Goal: Check status: Check status

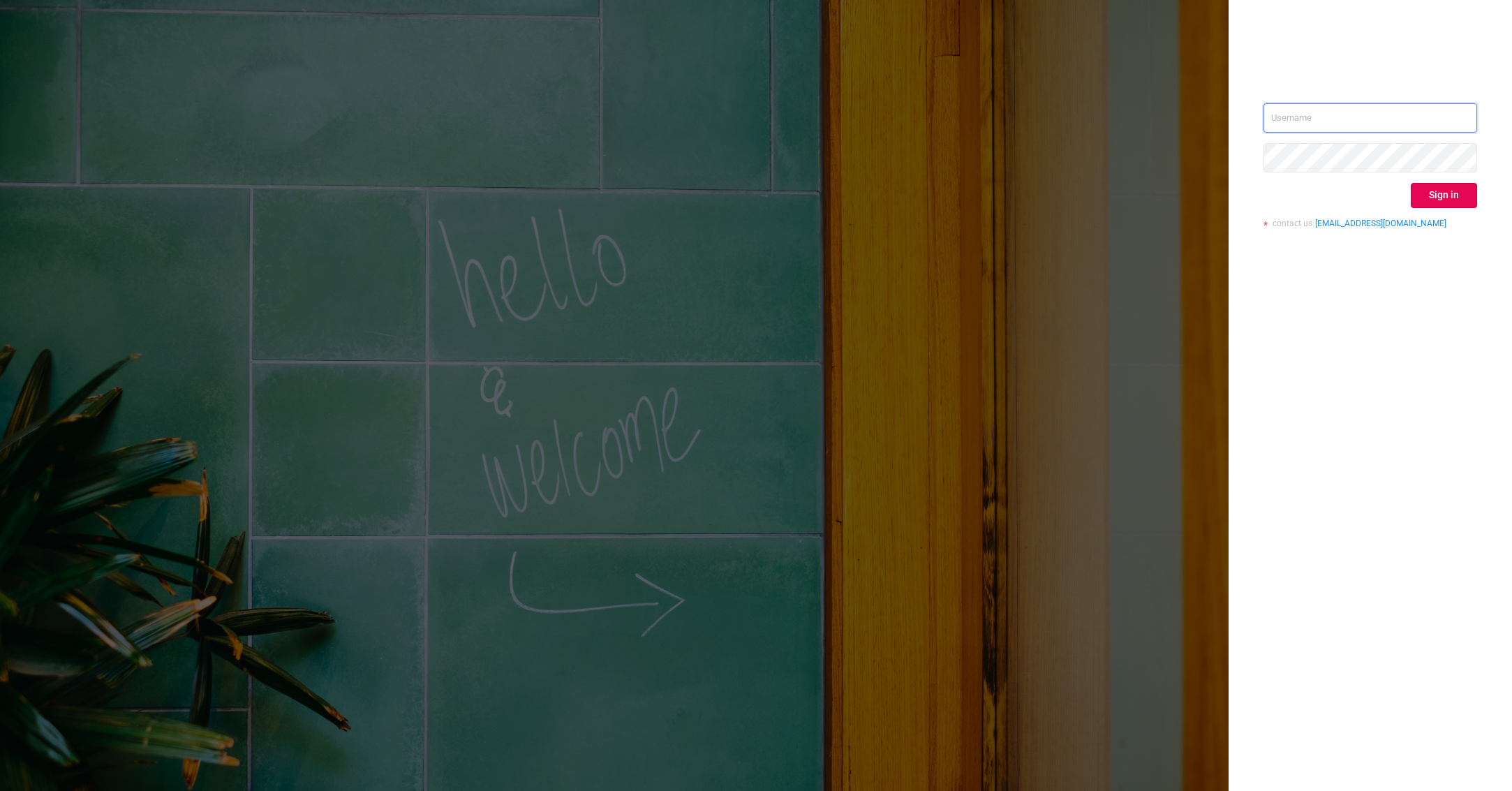
click at [1288, 117] on input "text" at bounding box center [1370, 118] width 213 height 29
type input "[PERSON_NAME][EMAIL_ADDRESS][PERSON_NAME][DOMAIN_NAME]"
click at [1425, 196] on button "Sign in" at bounding box center [1444, 195] width 66 height 25
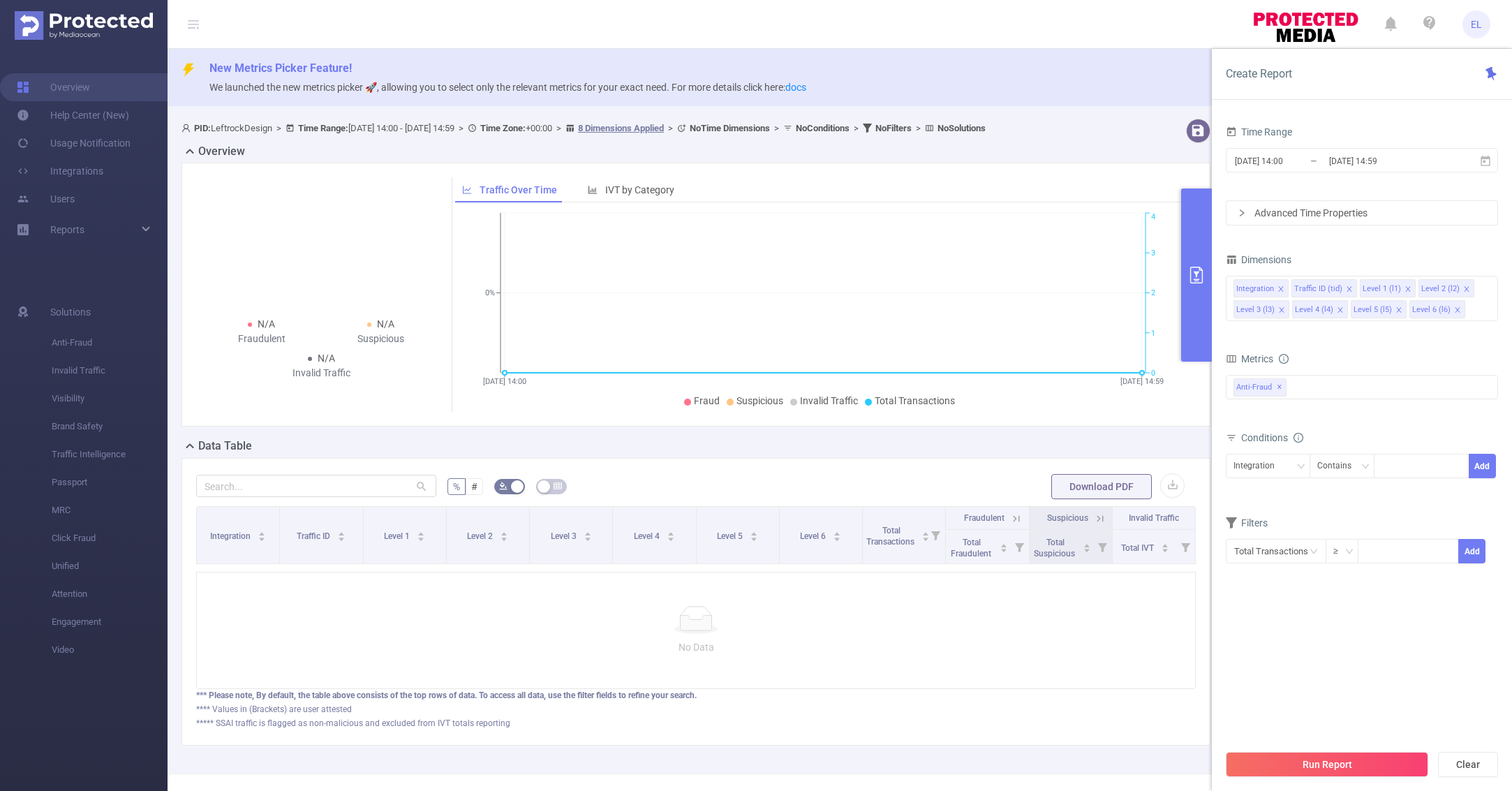
click at [1192, 279] on icon "primary" at bounding box center [1197, 275] width 17 height 17
click at [1292, 171] on span "[DATE] 14:00 _ [DATE] 14:59" at bounding box center [1362, 160] width 272 height 25
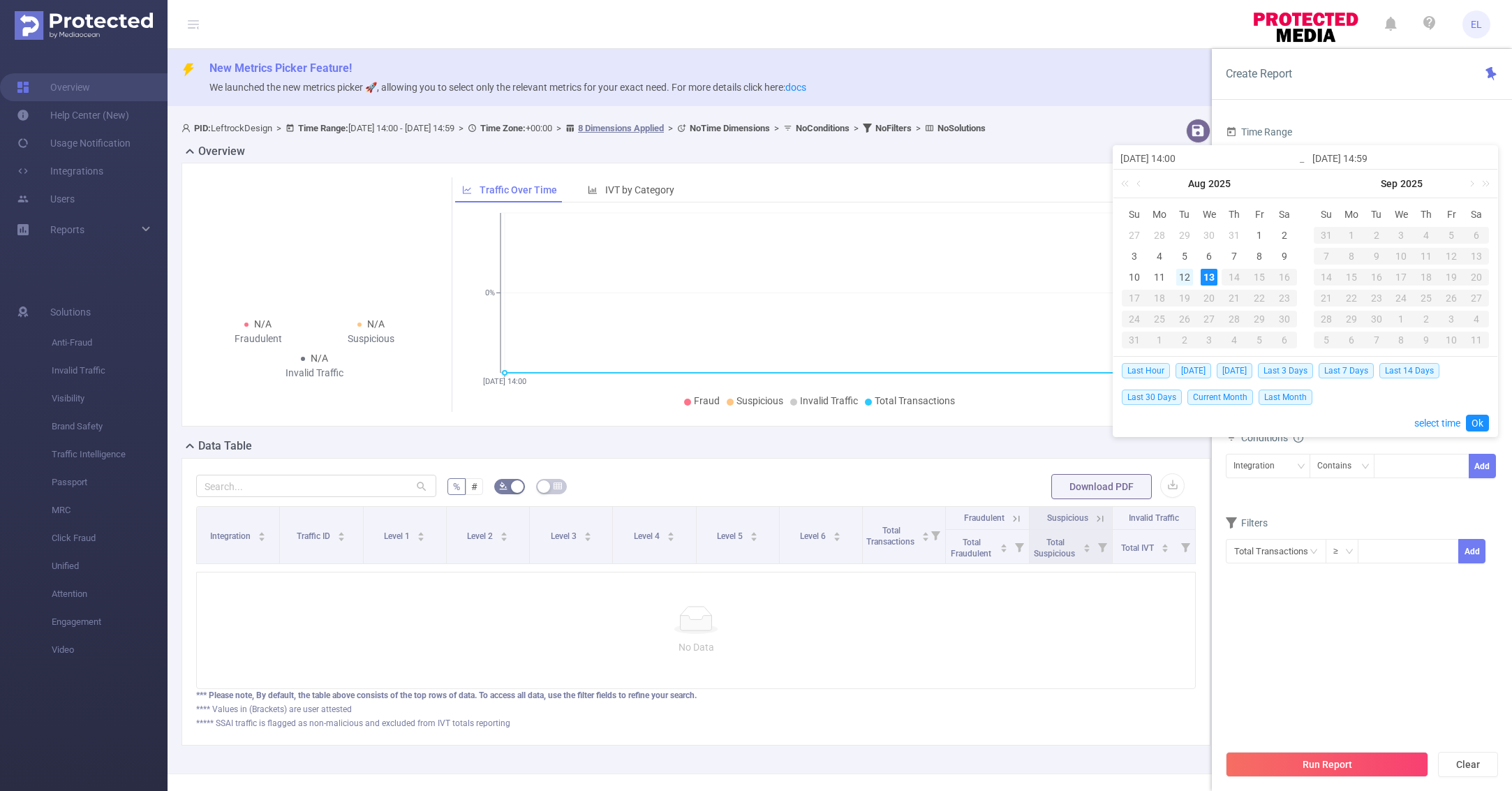
click at [1179, 273] on div "12" at bounding box center [1185, 277] width 17 height 17
click at [1204, 276] on div "13" at bounding box center [1210, 277] width 17 height 17
type input "[DATE] 14:00"
click at [1480, 418] on link "Ok" at bounding box center [1477, 423] width 23 height 17
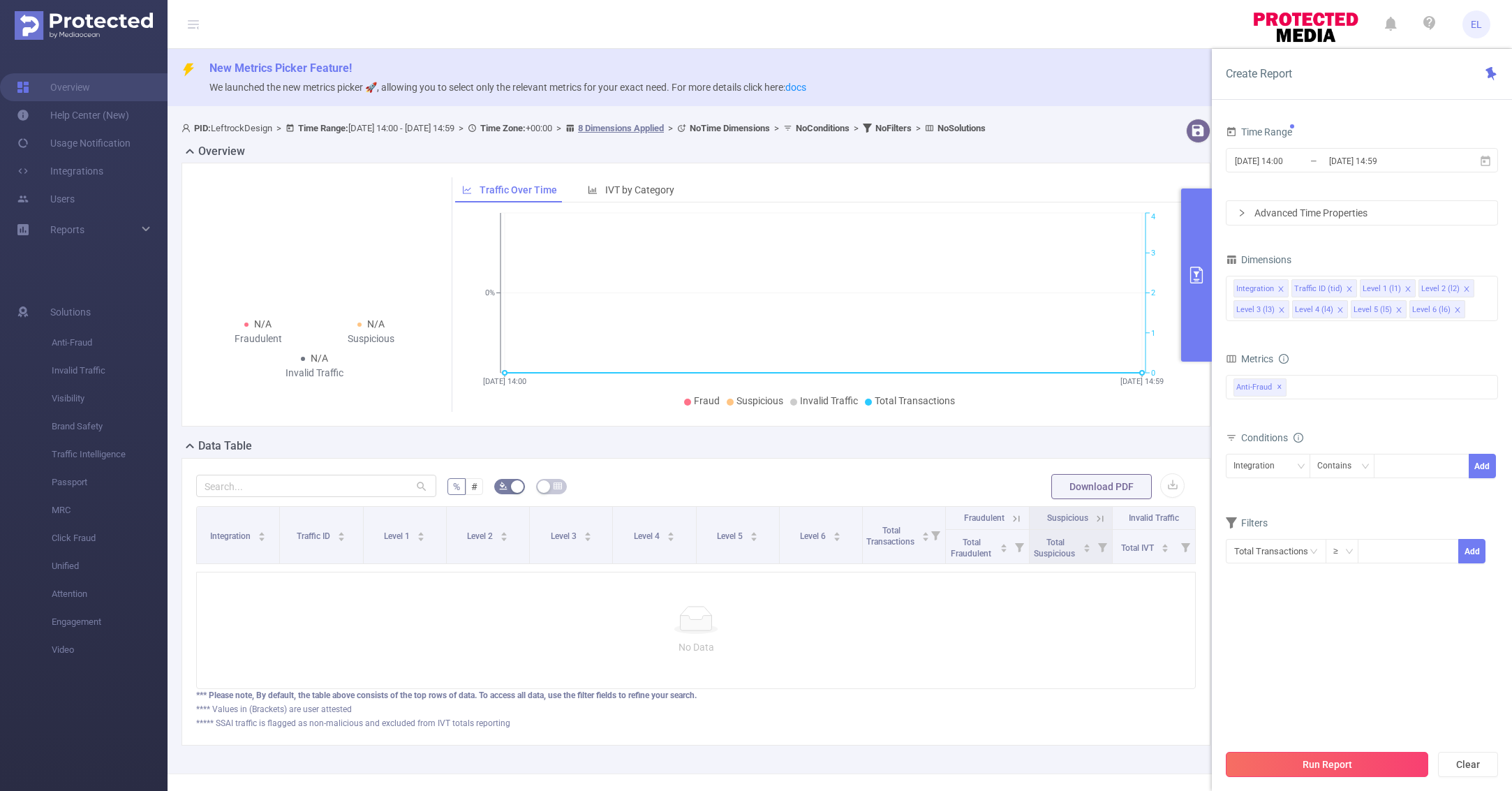
click at [1317, 762] on button "Run Report" at bounding box center [1327, 763] width 202 height 25
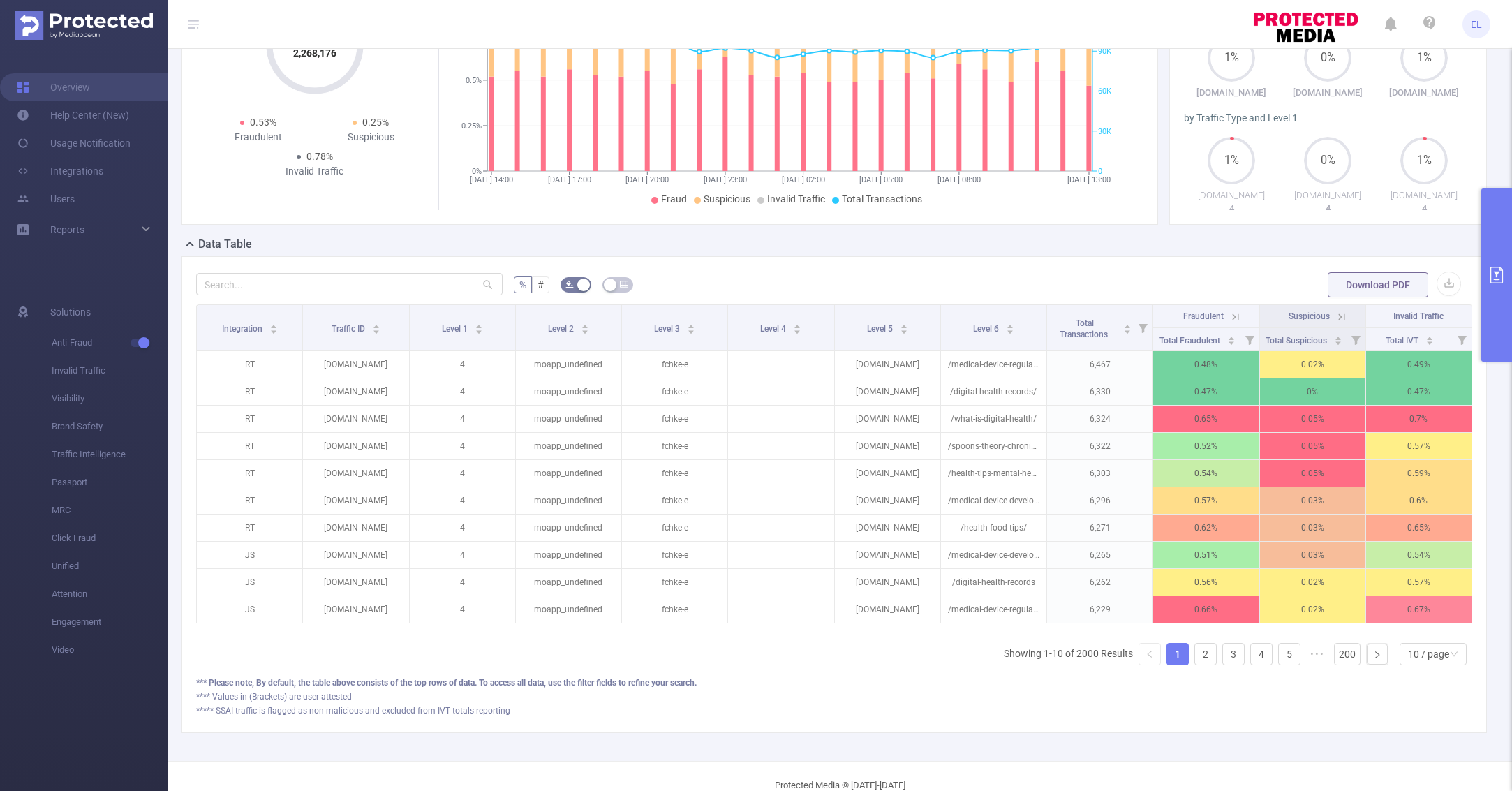
scroll to position [226, 0]
